Goal: Task Accomplishment & Management: Manage account settings

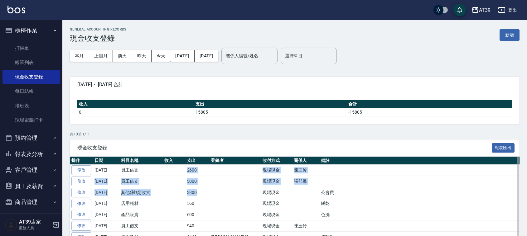
drag, startPoint x: 170, startPoint y: 174, endPoint x: 227, endPoint y: 192, distance: 60.1
click at [227, 192] on tbody "修改 2025-08-23 員工借支 2600 現場現金 陳玉伶 修改 2025-08-23 員工借支 3000 現場現金 張郁馨 修改 2025-08-21…" at bounding box center [295, 221] width 450 height 112
click at [232, 175] on td at bounding box center [234, 170] width 51 height 11
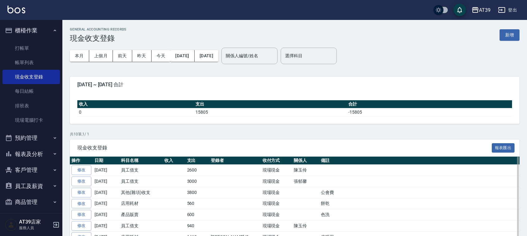
click at [232, 175] on td at bounding box center [234, 170] width 51 height 11
drag, startPoint x: 177, startPoint y: 159, endPoint x: 177, endPoint y: 164, distance: 4.4
click at [177, 163] on th "收入" at bounding box center [174, 161] width 23 height 8
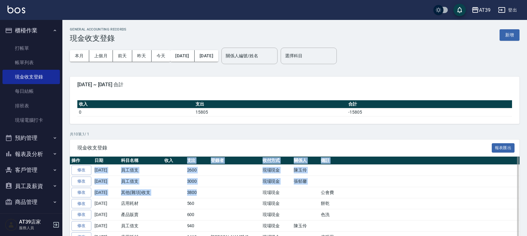
drag, startPoint x: 177, startPoint y: 164, endPoint x: 218, endPoint y: 180, distance: 44.0
click at [218, 183] on table "操作 日期 科目名稱 收入 支出 登錄者 收付方式 關係人 備註 修改 2025-08-23 員工借支 2600 現場現金 陳玉伶 修改 2025-08-23…" at bounding box center [295, 217] width 450 height 120
click at [218, 180] on td at bounding box center [234, 181] width 51 height 11
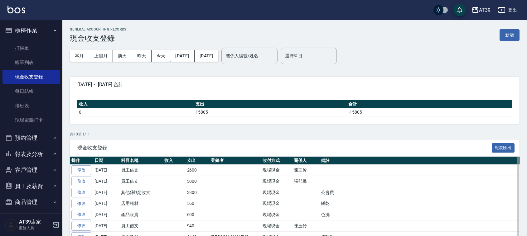
click at [218, 180] on td at bounding box center [234, 181] width 51 height 11
drag, startPoint x: 218, startPoint y: 180, endPoint x: 203, endPoint y: 178, distance: 14.5
click at [203, 178] on tr "修改 2025-08-23 員工借支 3000 現場現金 張郁馨" at bounding box center [295, 181] width 450 height 11
click at [191, 165] on td "2600" at bounding box center [198, 170] width 24 height 11
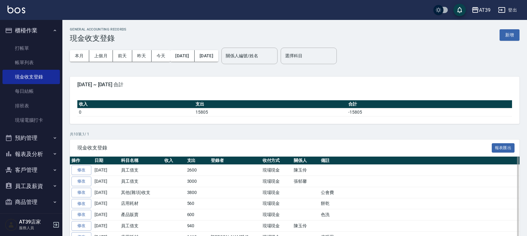
click at [169, 159] on th "收入" at bounding box center [174, 161] width 23 height 8
click at [13, 7] on img at bounding box center [16, 10] width 18 height 8
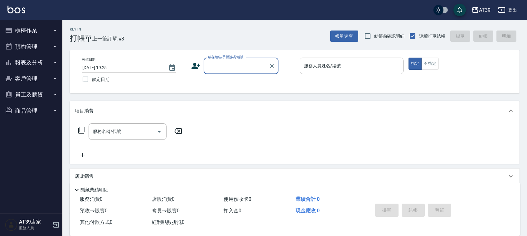
click at [222, 78] on div "帳單日期 2025/08/23 19:25 鎖定日期 顧客姓名/手機號碼/編號 顧客姓名/手機號碼/編號 服務人員姓名/編號 服務人員姓名/編號 指定 不指定" at bounding box center [294, 72] width 435 height 28
click at [220, 60] on div "顧客姓名/手機號碼/編號 顧客姓名/手機號碼/編號" at bounding box center [241, 66] width 75 height 17
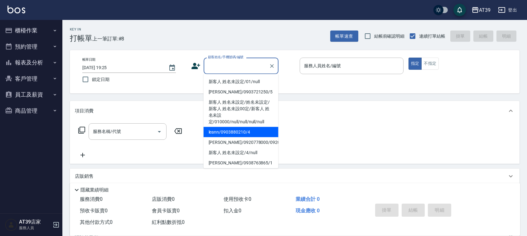
drag, startPoint x: 225, startPoint y: 126, endPoint x: 225, endPoint y: 133, distance: 7.5
click at [225, 133] on ul "新客人 姓名未設定/01/null Alan/0903721250/5 新客人 姓名未設定/姓名未設定/新客人 姓名未設00定/新客人 姓名未設定/01000…" at bounding box center [241, 121] width 75 height 95
click at [225, 133] on li "leann/0903880210/4" at bounding box center [241, 132] width 75 height 10
type input "leann/0903880210/4"
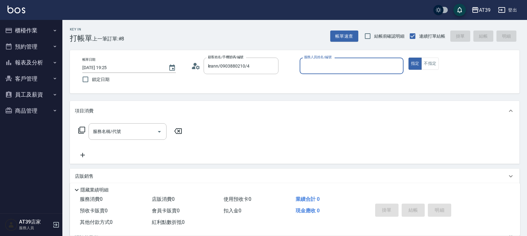
type input "Leann-4"
click at [426, 71] on div "帳單日期 2025/08/23 19:25 鎖定日期 顧客姓名/手機號碼/編號 leann/0903880210/4 顧客姓名/手機號碼/編號 服務人員姓名/…" at bounding box center [294, 72] width 435 height 28
click at [427, 66] on button "不指定" at bounding box center [429, 64] width 17 height 12
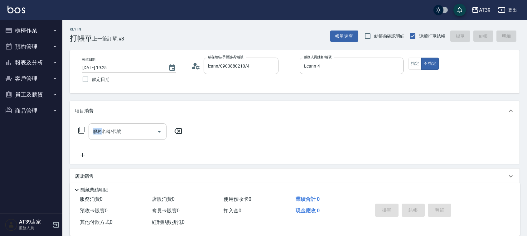
click at [97, 134] on div "服務名稱/代號 服務名稱/代號" at bounding box center [128, 132] width 78 height 17
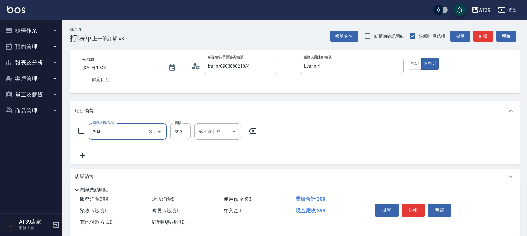
type input "A級洗+剪(204)"
drag, startPoint x: 410, startPoint y: 206, endPoint x: 415, endPoint y: 221, distance: 15.6
click at [415, 221] on div "掛單 結帳 明細" at bounding box center [413, 211] width 81 height 20
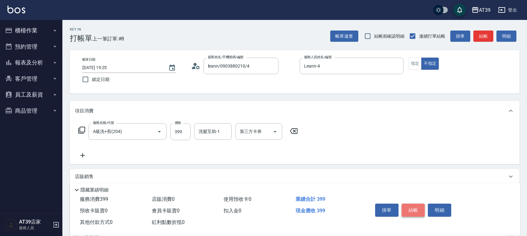
click at [416, 215] on button "結帳" at bounding box center [413, 210] width 23 height 13
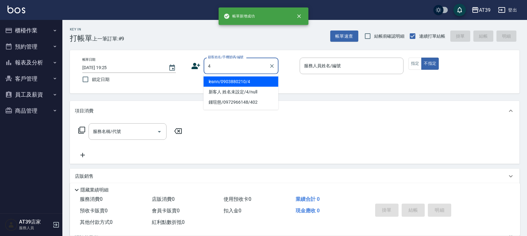
type input "leann/0903880210/4"
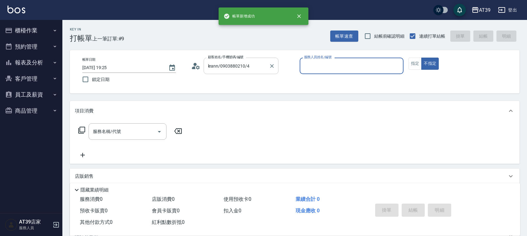
type input "Leann-4"
type input "新客人 姓名未設定/4/null"
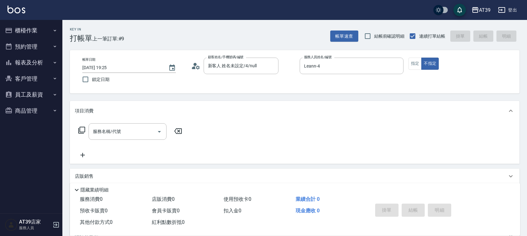
click at [79, 132] on icon at bounding box center [81, 130] width 7 height 7
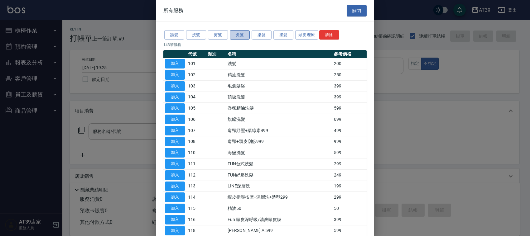
click at [235, 39] on button "燙髮" at bounding box center [240, 35] width 20 height 10
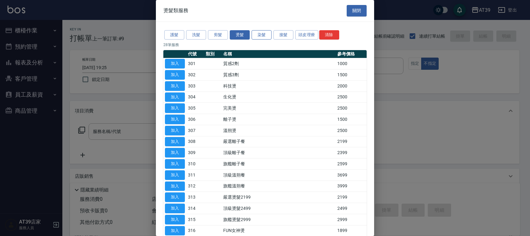
click at [258, 33] on button "染髮" at bounding box center [262, 35] width 20 height 10
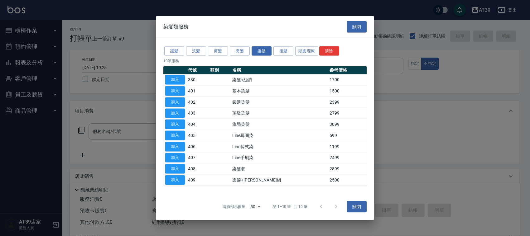
click at [187, 108] on td "403" at bounding box center [198, 113] width 22 height 11
click at [180, 103] on button "加入" at bounding box center [175, 102] width 20 height 10
type input "嚴選染髮(402)"
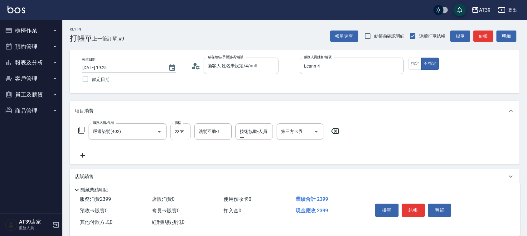
click at [172, 139] on input "2399" at bounding box center [180, 132] width 20 height 17
type input "2500"
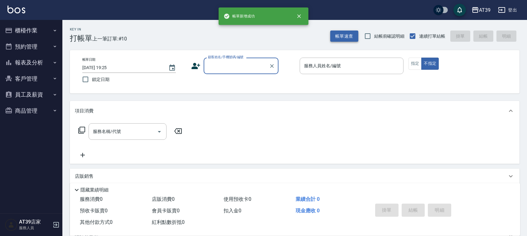
click at [352, 36] on button "帳單速查" at bounding box center [344, 37] width 28 height 12
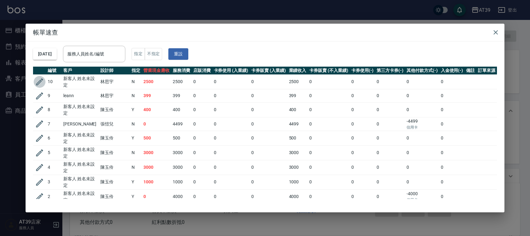
click at [40, 80] on icon "button" at bounding box center [39, 82] width 7 height 7
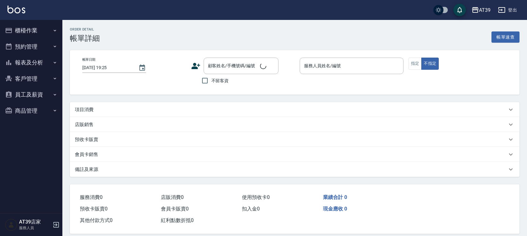
type input "Leann-4"
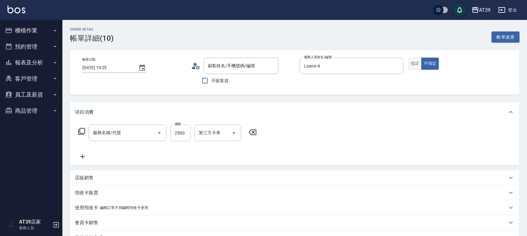
type input "新客人 姓名未設定/4/null"
type input "嚴選染髮(402)"
click at [416, 66] on button "指定" at bounding box center [415, 64] width 13 height 12
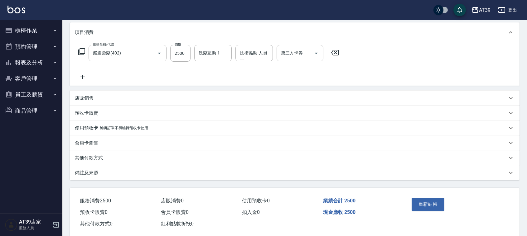
scroll to position [91, 0]
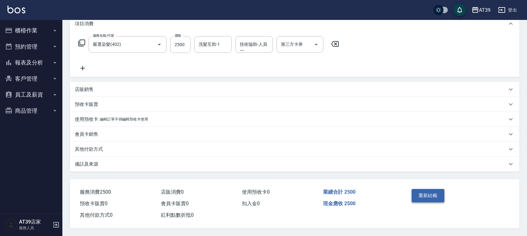
click at [433, 198] on button "重新結帳" at bounding box center [428, 195] width 33 height 13
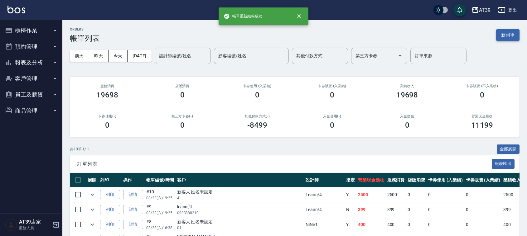
click at [501, 37] on button "新開單" at bounding box center [507, 35] width 23 height 12
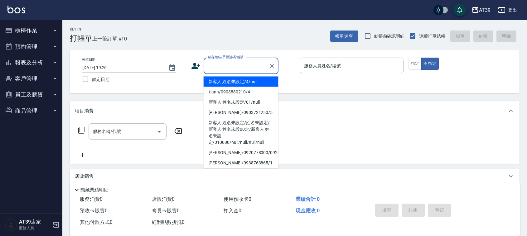
click at [228, 69] on input "顧客姓名/手機號碼/編號" at bounding box center [236, 66] width 60 height 11
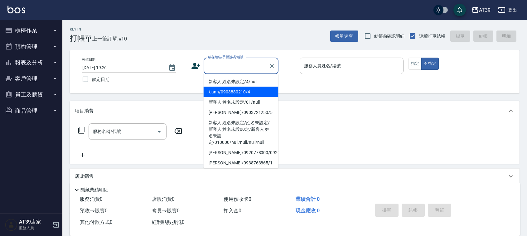
click at [244, 93] on li "leann/0903880210/4" at bounding box center [241, 92] width 75 height 10
type input "leann/0903880210/4"
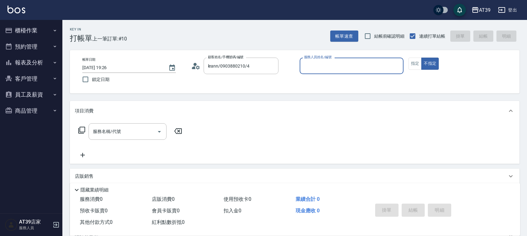
type input "Leann-4"
click at [411, 64] on button "指定" at bounding box center [415, 64] width 13 height 12
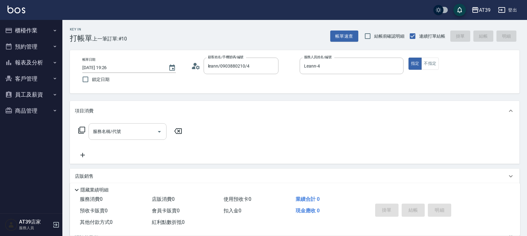
click at [136, 129] on input "服務名稱/代號" at bounding box center [122, 131] width 63 height 11
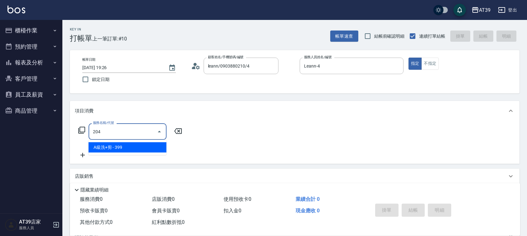
type input "A級洗+剪(204)"
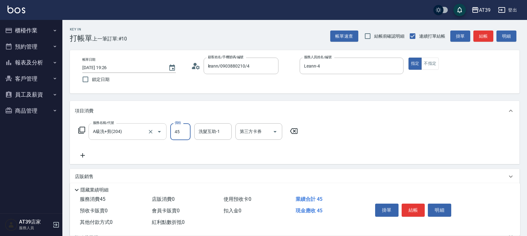
type input "450"
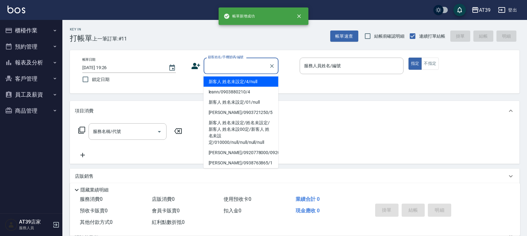
click at [219, 71] on input "顧客姓名/手機號碼/編號" at bounding box center [236, 66] width 60 height 11
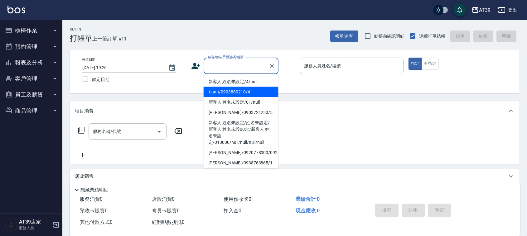
click at [222, 93] on li "leann/0903880210/4" at bounding box center [241, 92] width 75 height 10
type input "leann/0903880210/4"
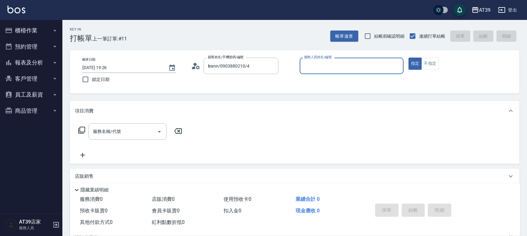
type input "Leann-4"
click at [129, 133] on input "服務名稱/代號" at bounding box center [122, 131] width 63 height 11
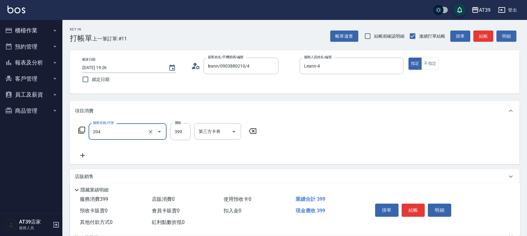
type input "A級洗+剪(204)"
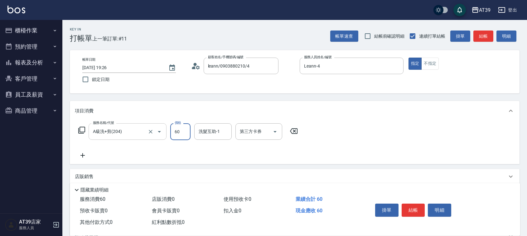
type input "600"
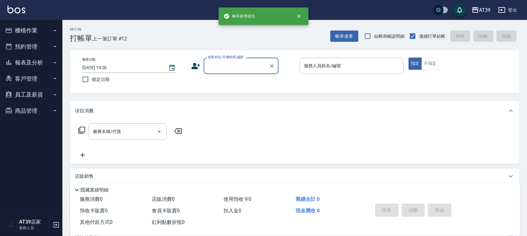
click at [37, 69] on button "報表及分析" at bounding box center [30, 63] width 57 height 16
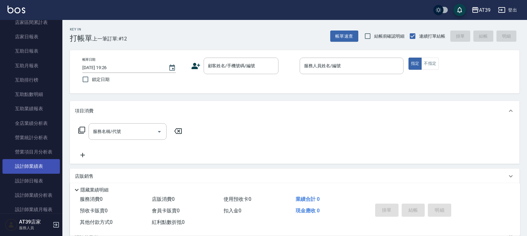
scroll to position [78, 0]
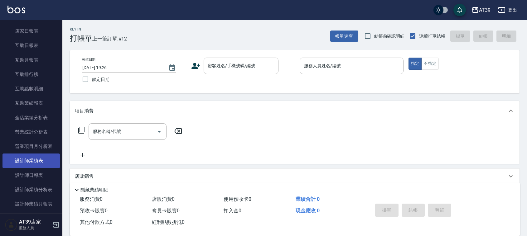
click at [32, 158] on link "設計師業績表" at bounding box center [30, 161] width 57 height 14
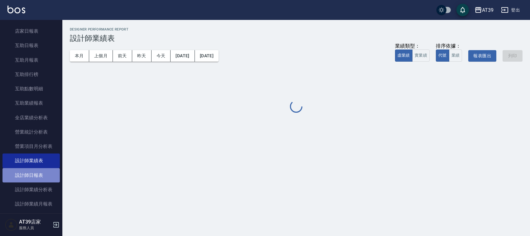
click at [44, 174] on link "設計師日報表" at bounding box center [30, 175] width 57 height 14
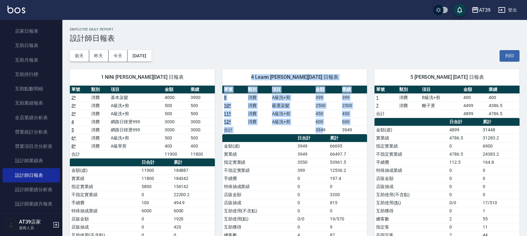
drag, startPoint x: 250, startPoint y: 79, endPoint x: 324, endPoint y: 129, distance: 89.5
click at [324, 129] on div "4 Leann 林思宇 08/23/2025 日報表 單號 類別 項目 金額 業績 9 消費 A級洗+剪 399 399 10 * 消費 嚴選染髮 2500 …" at bounding box center [294, 178] width 145 height 219
click at [324, 129] on td "3949" at bounding box center [327, 130] width 27 height 8
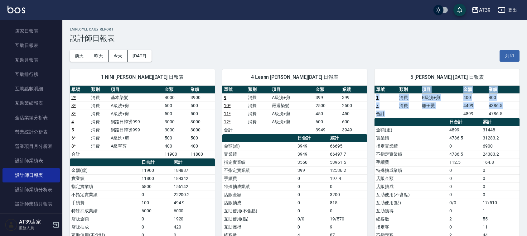
drag, startPoint x: 408, startPoint y: 85, endPoint x: 417, endPoint y: 111, distance: 27.4
click at [417, 111] on table "單號 類別 項目 金額 業績 1 消費 B級洗+剪 400 400 7 消費 離子燙 4499 4386.5 合計 4899 4786.5" at bounding box center [447, 102] width 145 height 32
click at [417, 111] on td "a dense table" at bounding box center [409, 114] width 23 height 8
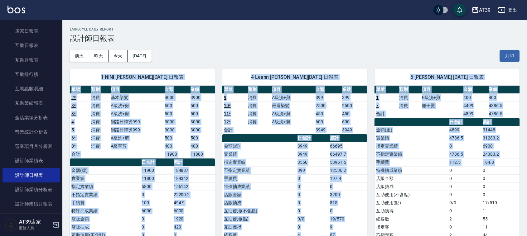
drag, startPoint x: 352, startPoint y: 45, endPoint x: 419, endPoint y: 175, distance: 145.4
click at [419, 175] on div "AT39 2025-08-23 設計師日報表 列印時間： 2025-08-23-19:26 Employee Daily Report 設計師日報表 前天 昨…" at bounding box center [294, 170] width 465 height 300
click at [419, 173] on td "特殊抽成業績" at bounding box center [411, 171] width 73 height 8
click at [420, 170] on td "特殊抽成業績" at bounding box center [411, 171] width 73 height 8
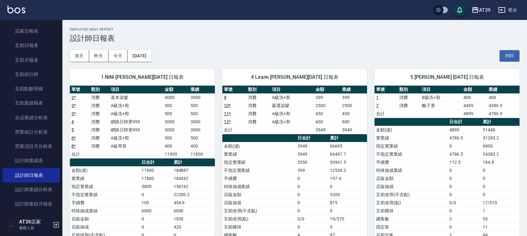
drag, startPoint x: 366, startPoint y: 157, endPoint x: 310, endPoint y: 83, distance: 92.8
click at [326, 101] on div "單號 類別 項目 金額 業績 9 消費 A級洗+剪 399 399 10 * 消費 嚴選染髮 2500 2500 11 * 消費 A級洗+剪 450 450 …" at bounding box center [294, 183] width 145 height 195
click at [264, 45] on div "前天 昨天 今天 2025/08/23 列印" at bounding box center [295, 56] width 450 height 27
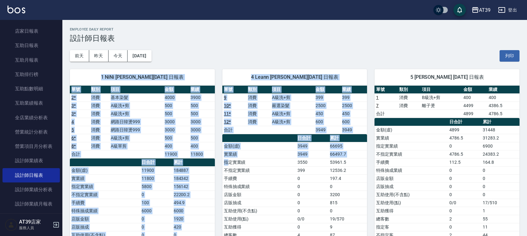
drag, startPoint x: 264, startPoint y: 44, endPoint x: 227, endPoint y: 162, distance: 123.2
click at [227, 162] on div "AT39 2025-08-23 設計師日報表 列印時間： 2025-08-23-19:26 Employee Daily Report 設計師日報表 前天 昨…" at bounding box center [294, 170] width 465 height 300
click at [227, 162] on td "指定實業績" at bounding box center [259, 162] width 74 height 8
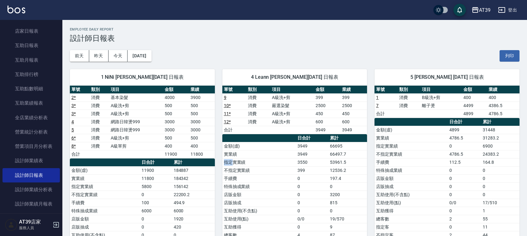
click at [227, 162] on td "指定實業績" at bounding box center [259, 162] width 74 height 8
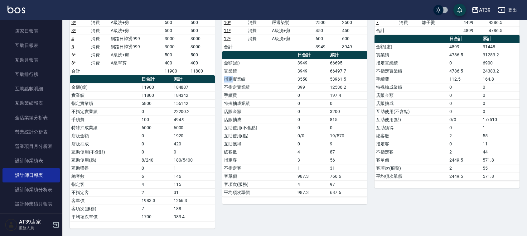
scroll to position [85, 0]
click at [222, 161] on td "指定客" at bounding box center [259, 160] width 74 height 8
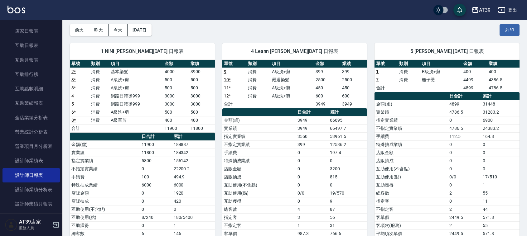
scroll to position [7, 0]
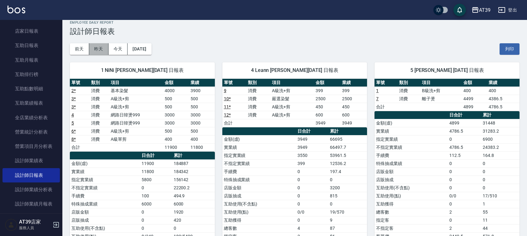
click at [92, 47] on button "昨天" at bounding box center [98, 49] width 19 height 12
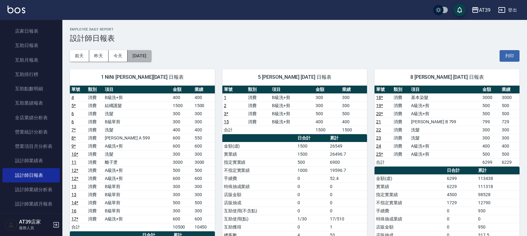
click at [138, 54] on button "2025/08/22" at bounding box center [140, 56] width 24 height 12
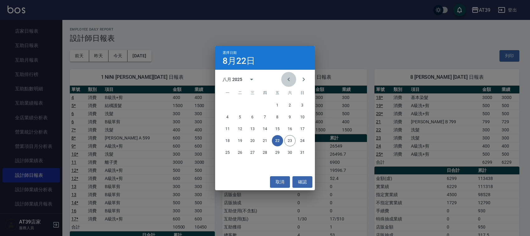
click at [284, 86] on button "Previous month" at bounding box center [288, 79] width 15 height 15
click at [225, 169] on div "30" at bounding box center [265, 164] width 100 height 11
click at [225, 169] on button "30" at bounding box center [227, 164] width 11 height 11
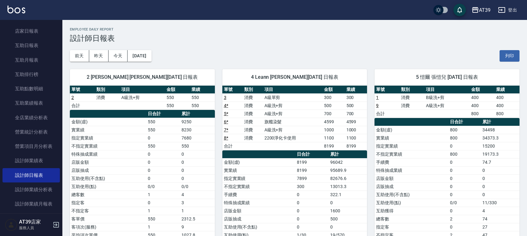
click at [23, 13] on link at bounding box center [16, 10] width 18 height 9
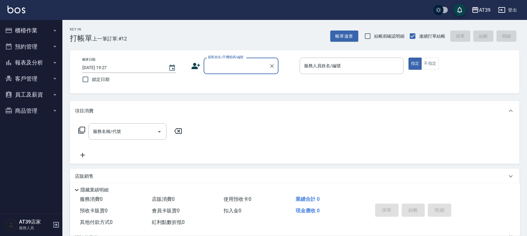
drag, startPoint x: 265, startPoint y: 102, endPoint x: 295, endPoint y: 79, distance: 38.4
click at [264, 103] on div "項目消費" at bounding box center [295, 111] width 450 height 20
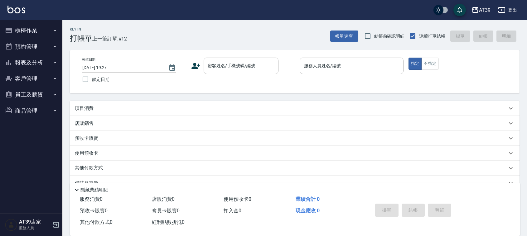
drag, startPoint x: 109, startPoint y: 202, endPoint x: 87, endPoint y: 209, distance: 23.9
click at [93, 206] on div "Key In 打帳單 上一筆訂單:#12 帳單速查 結帳前確認明細 連續打單結帳 掛單 結帳 明細 帳單日期 2025/08/23 19:27 鎖定日期 顧客…" at bounding box center [294, 135] width 465 height 231
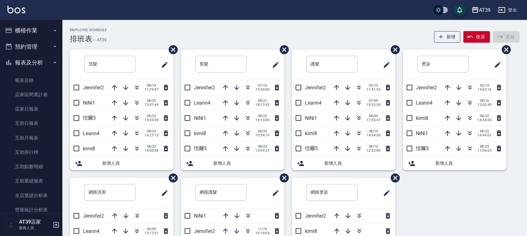
scroll to position [78, 0]
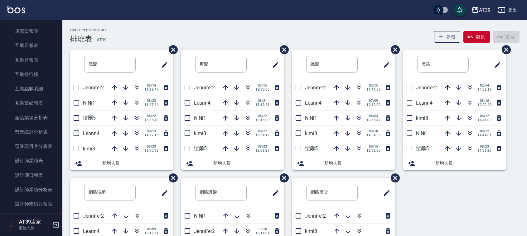
click at [264, 24] on div "Employee Schedule 排班表 — AT39 新增 復原 重做 洗髮 ​ Jennifer2 [DATE] 11:29:47 NiNi1 [DAT…" at bounding box center [294, 164] width 465 height 289
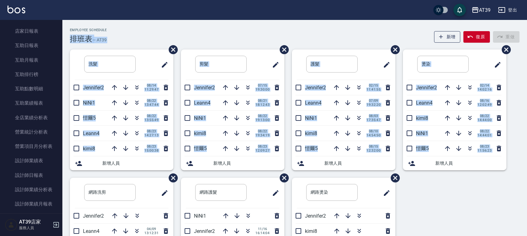
drag, startPoint x: 264, startPoint y: 24, endPoint x: 444, endPoint y: 216, distance: 263.7
click at [444, 216] on div "Employee Schedule 排班表 — AT39 新增 復原 重做 洗髮 ​ Jennifer2 [DATE] 11:29:47 NiNi1 [DAT…" at bounding box center [294, 164] width 465 height 289
click at [444, 216] on div "洗髮 ​ Jennifer2 [DATE] 11:29:47 NiNi1 [DATE] 13:47:44 [PERSON_NAME]5 [DATE] 13:5…" at bounding box center [290, 178] width 457 height 257
